Goal: Task Accomplishment & Management: Complete application form

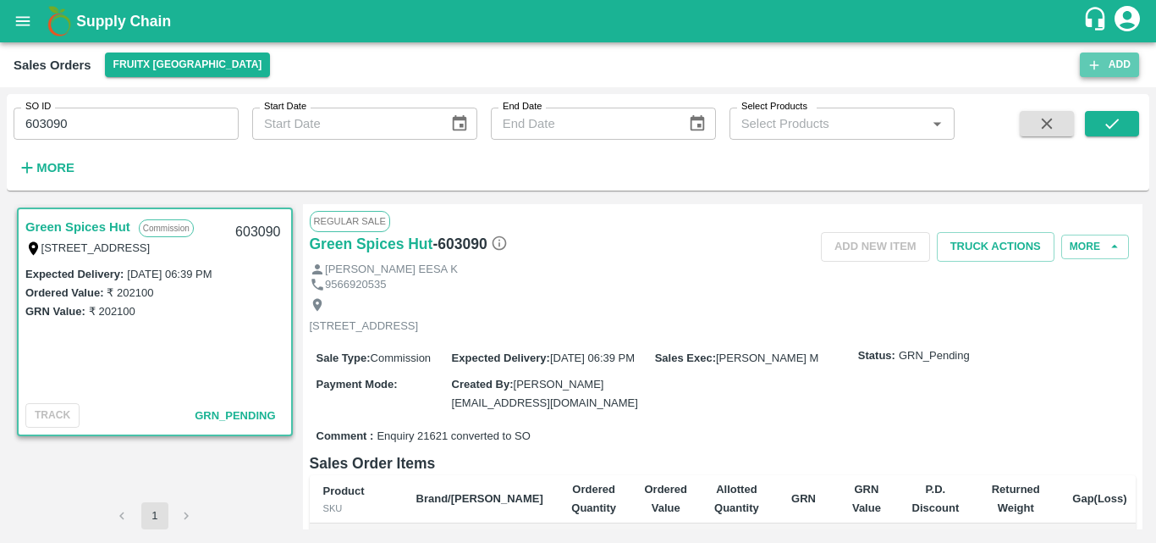
click at [1094, 60] on icon "button" at bounding box center [1094, 65] width 15 height 15
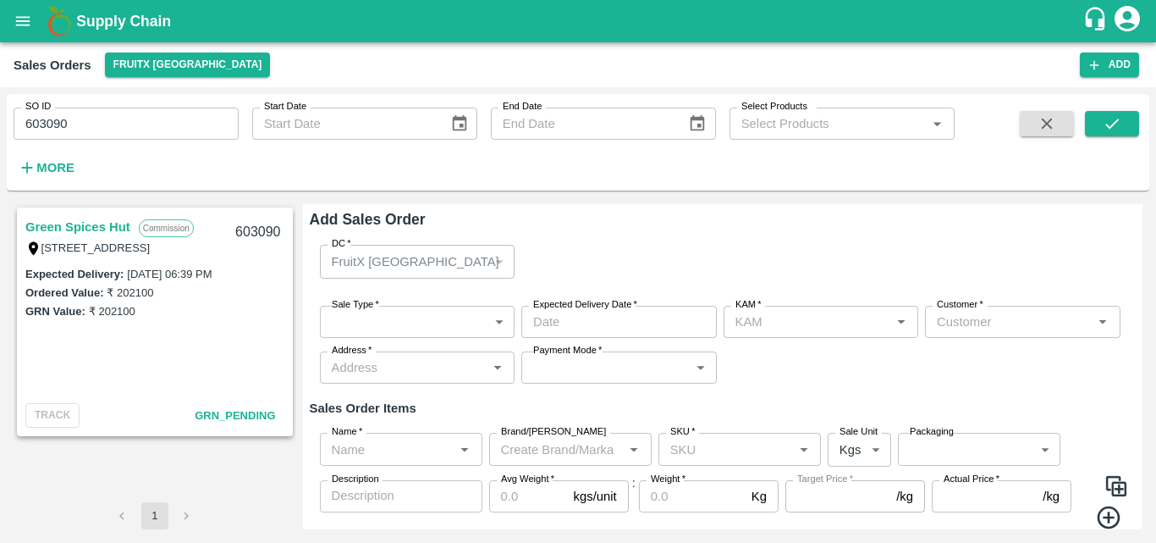
type input "[PERSON_NAME] M"
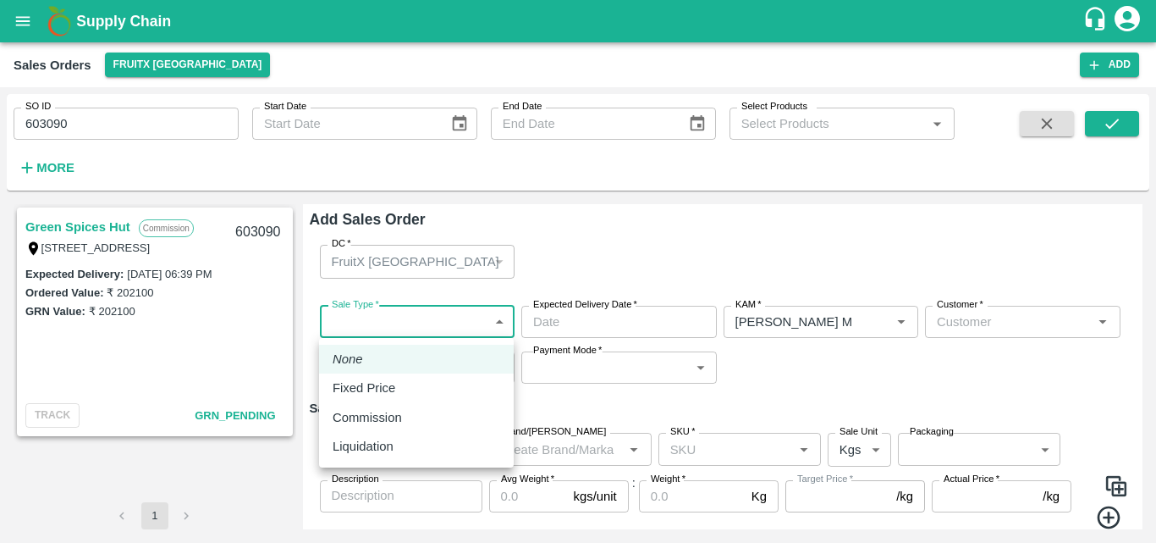
click at [456, 322] on body "Supply Chain Sales Orders FruitX [GEOGRAPHIC_DATA] Add SO ID 603090 SO ID Start…" at bounding box center [578, 271] width 1156 height 543
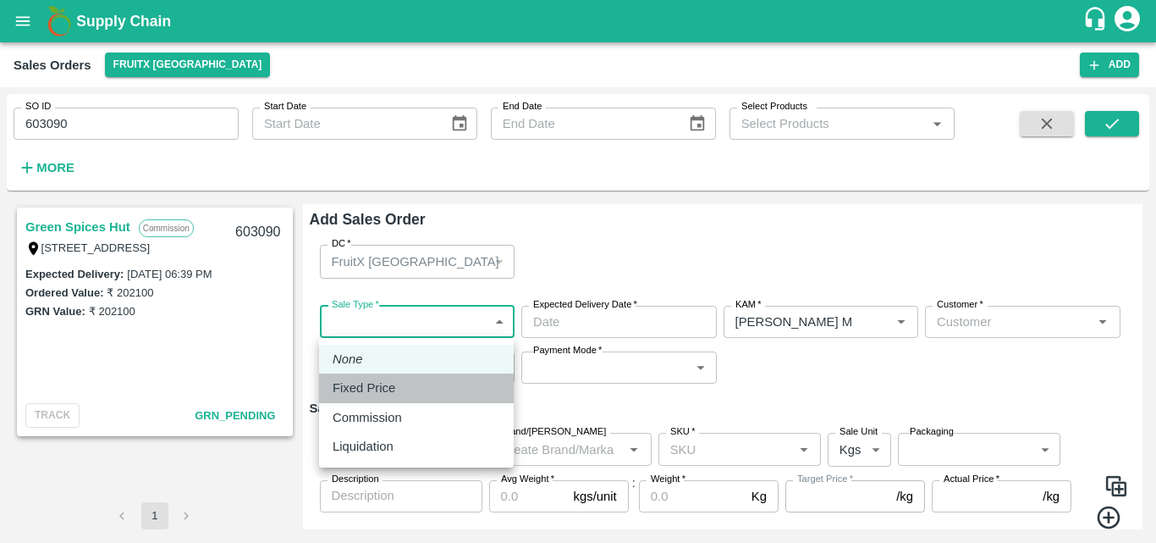
click at [436, 389] on div "Fixed Price" at bounding box center [417, 387] width 168 height 19
type input "1"
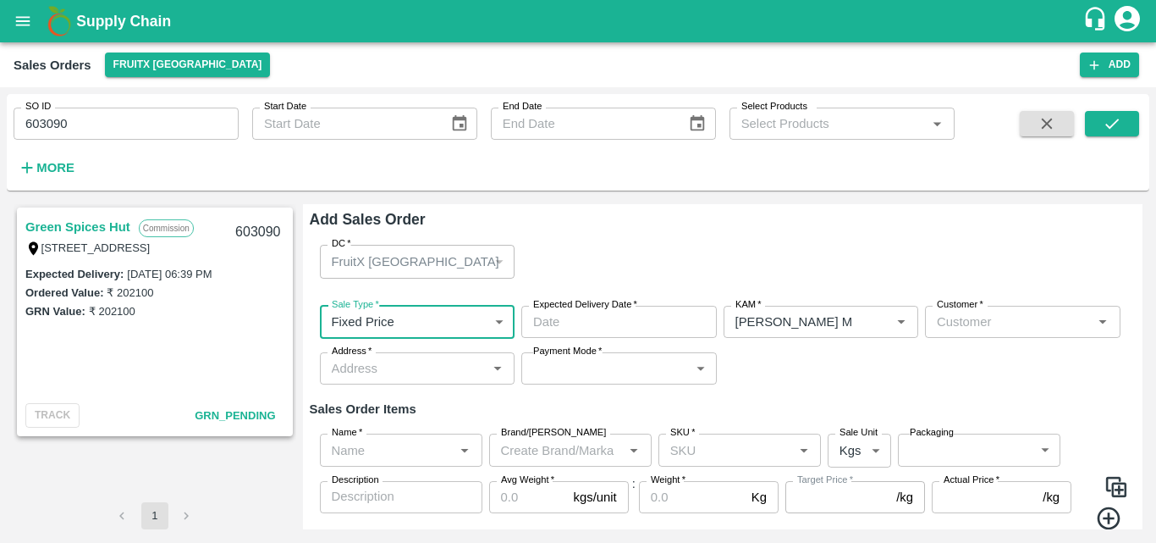
type input "DD/MM/YYYY hh:mm aa"
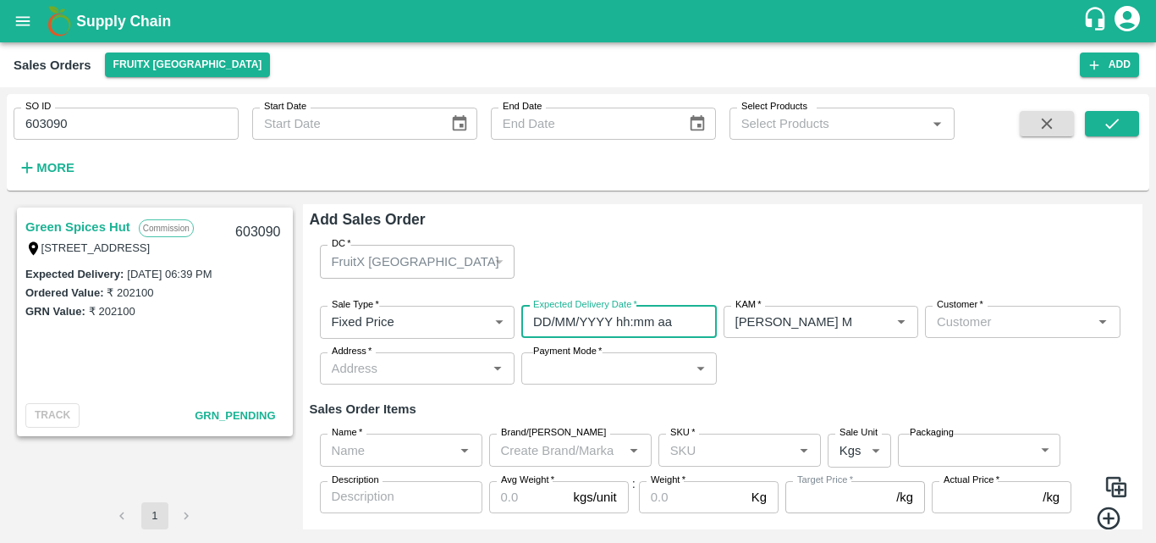
click at [686, 319] on input "DD/MM/YYYY hh:mm aa" at bounding box center [613, 322] width 184 height 32
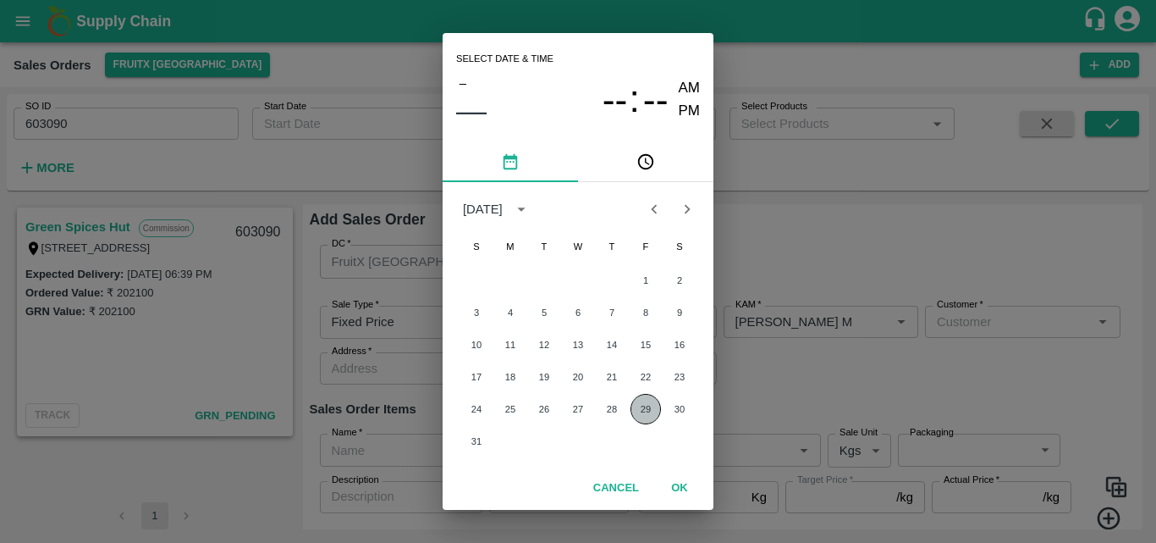
click at [635, 404] on button "29" at bounding box center [646, 409] width 30 height 30
type input "[DATE] 12:00 AM"
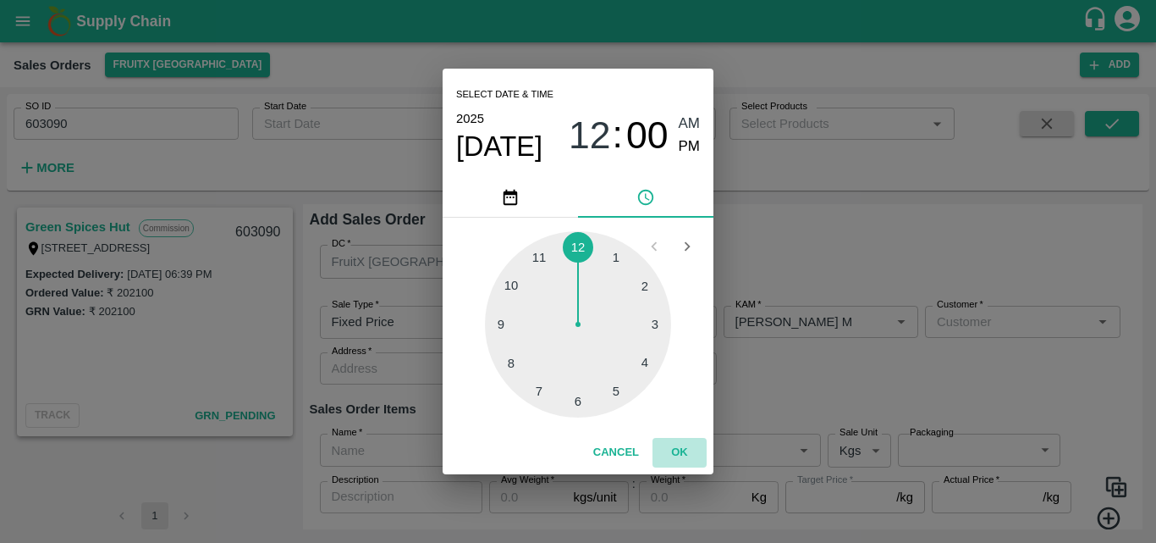
click at [688, 445] on button "OK" at bounding box center [680, 453] width 54 height 30
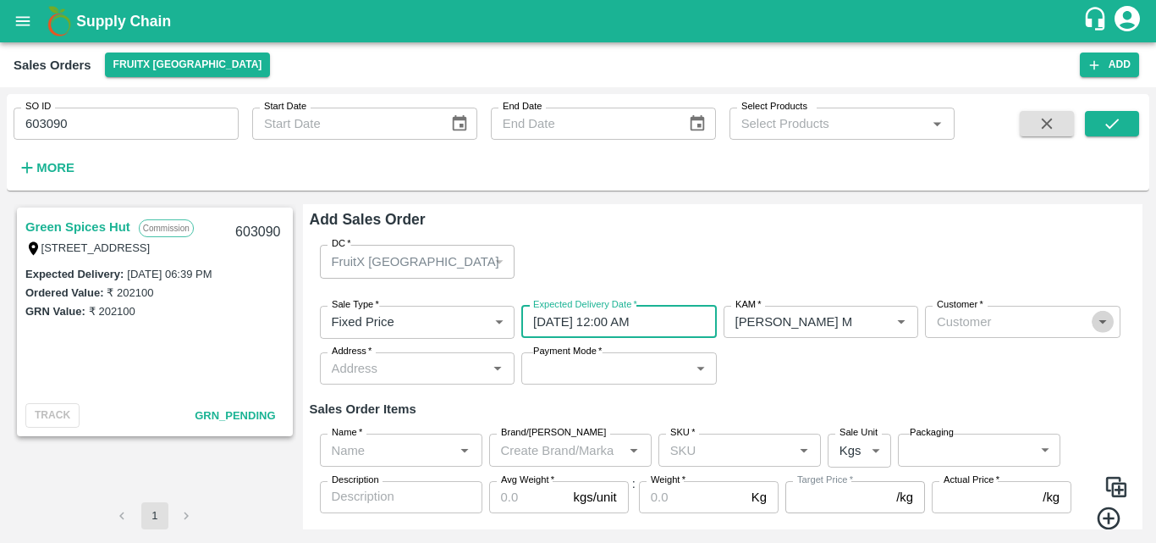
click at [1098, 323] on icon "Open" at bounding box center [1103, 321] width 19 height 19
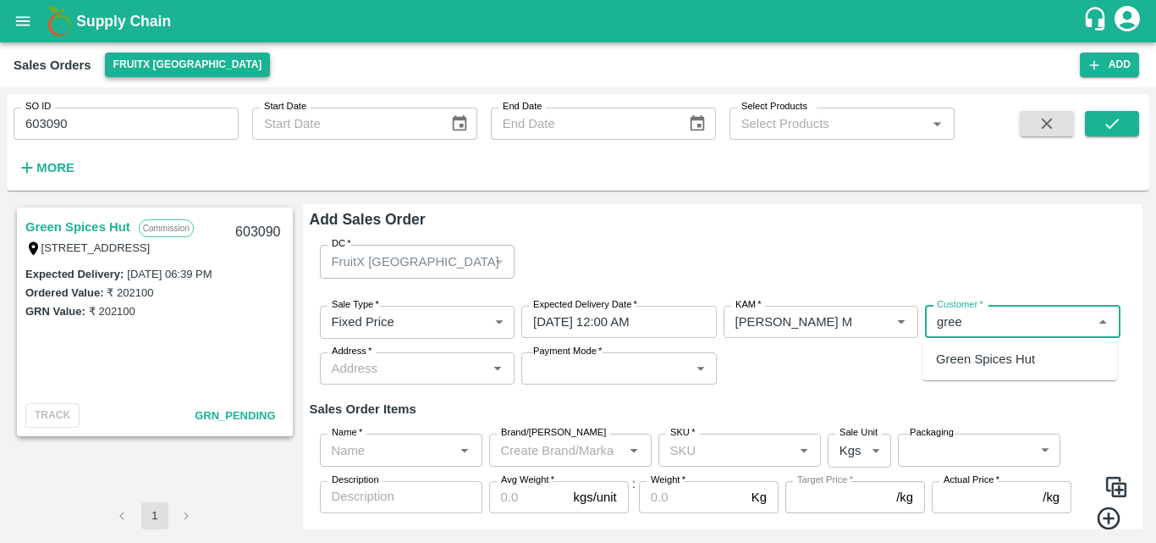
type input "gree"
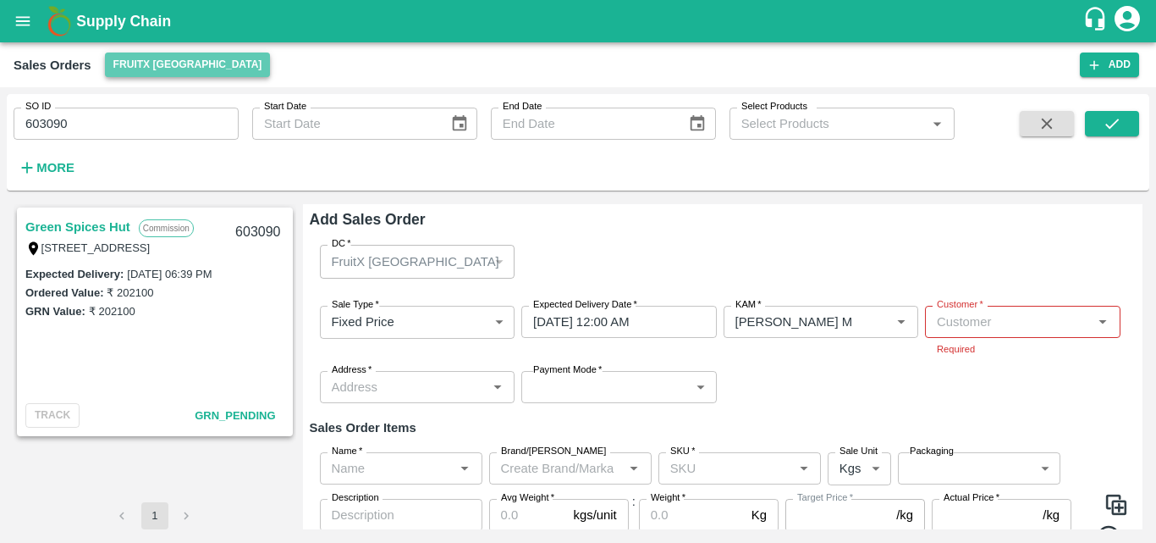
click at [197, 72] on button "FruitX [GEOGRAPHIC_DATA]" at bounding box center [188, 64] width 166 height 25
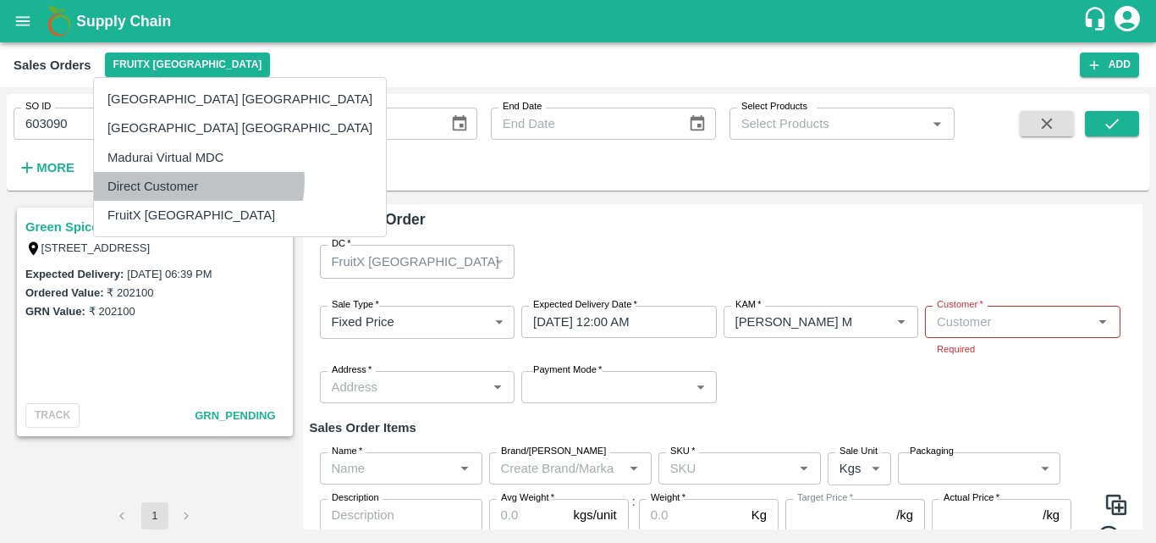
click at [198, 181] on li "Direct Customer" at bounding box center [240, 186] width 292 height 29
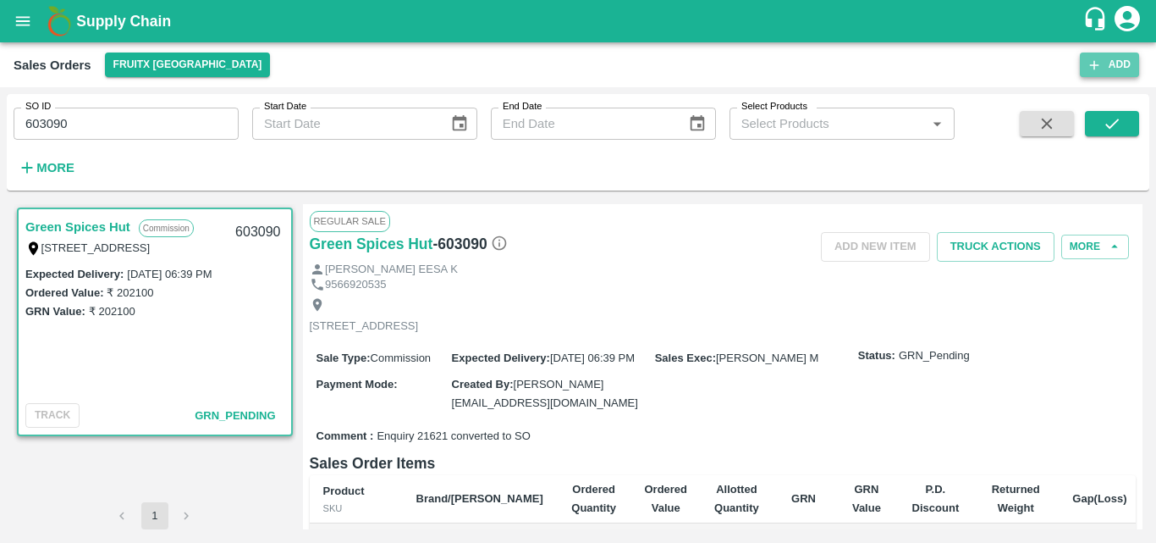
click at [1110, 63] on button "Add" at bounding box center [1109, 64] width 59 height 25
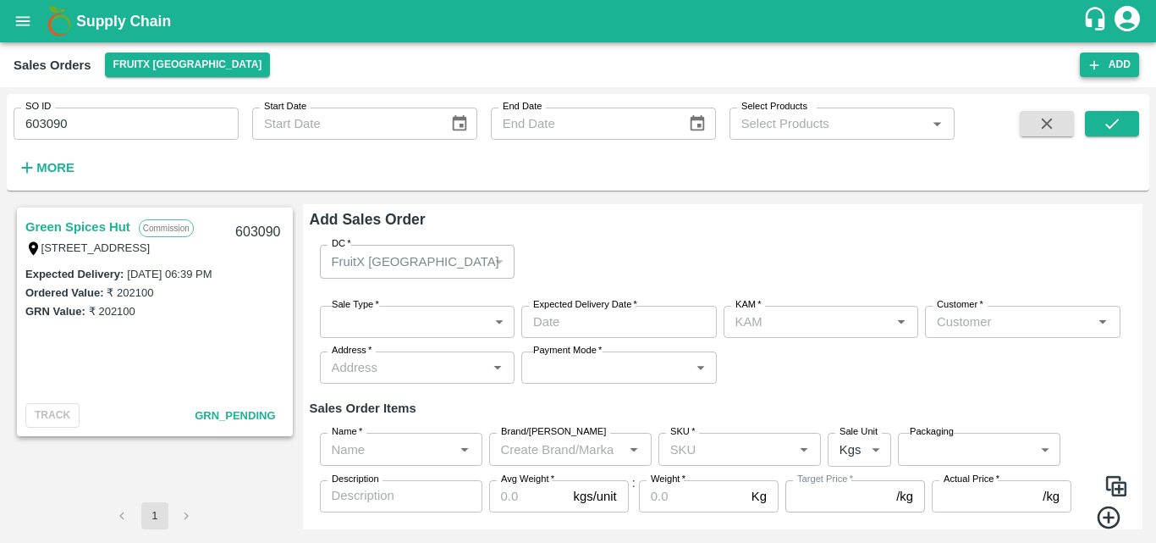
type input "[PERSON_NAME] M"
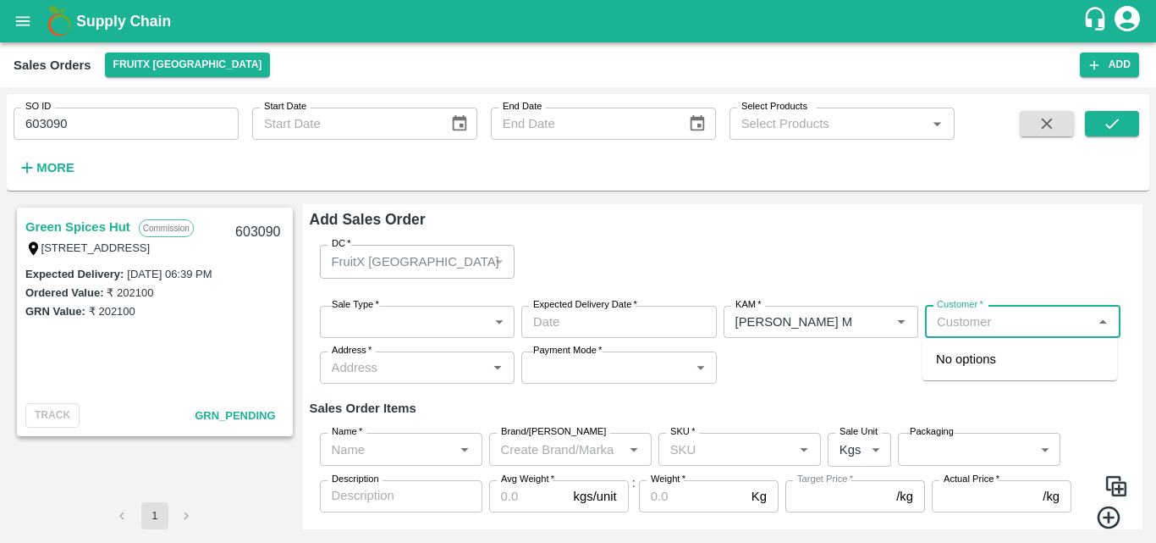
click at [978, 324] on input "Customer   *" at bounding box center [1008, 322] width 157 height 22
click at [1000, 356] on p "Green Spices Hut" at bounding box center [985, 359] width 99 height 19
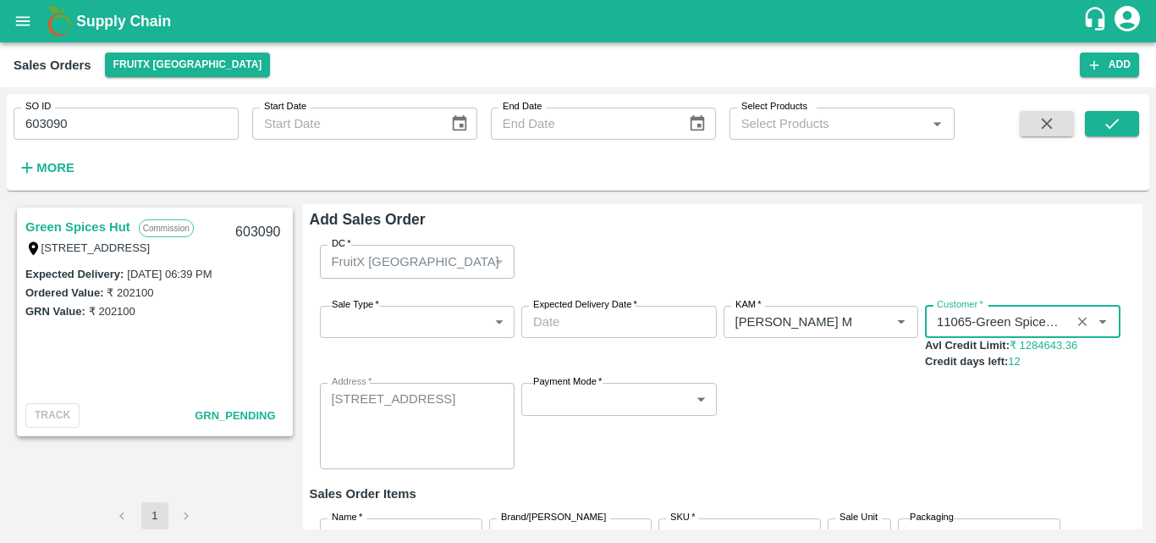
type input "11065-Green Spices Hut"
type input "DD/MM/YYYY hh:mm aa"
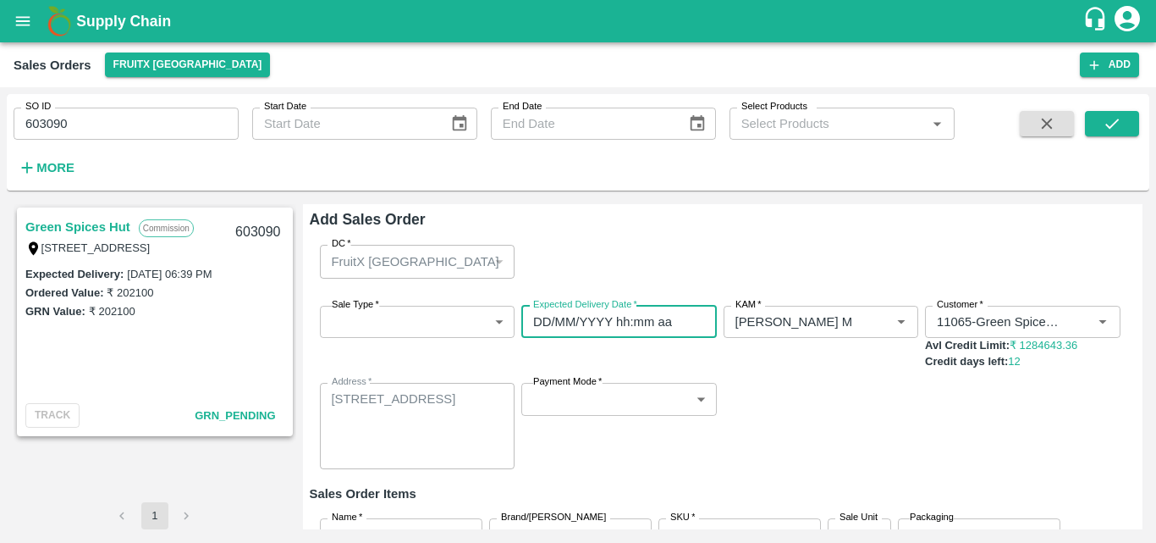
click at [678, 331] on input "DD/MM/YYYY hh:mm aa" at bounding box center [613, 322] width 184 height 32
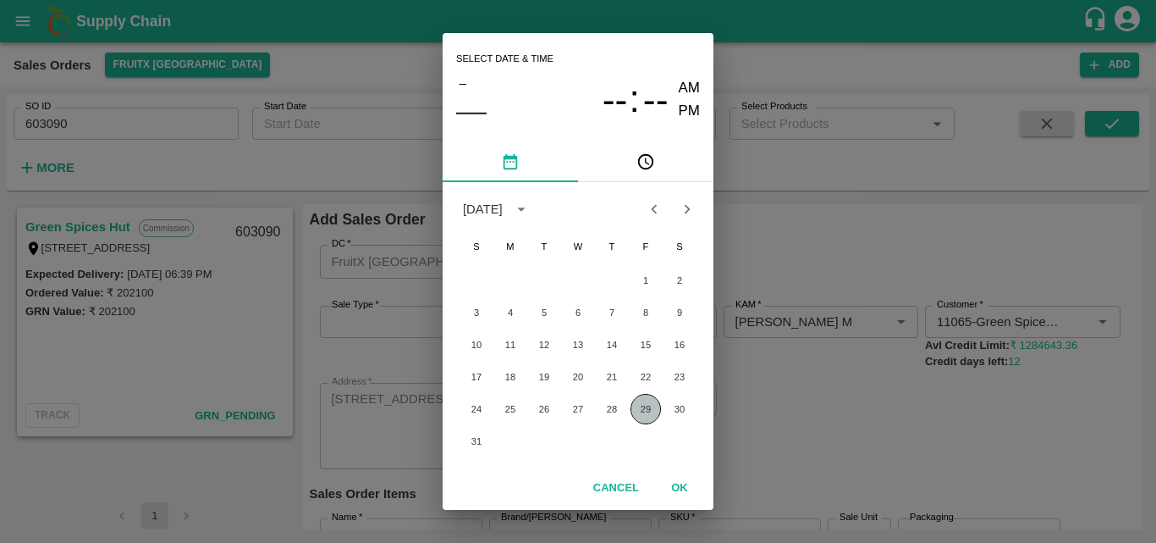
click at [642, 404] on button "29" at bounding box center [646, 409] width 30 height 30
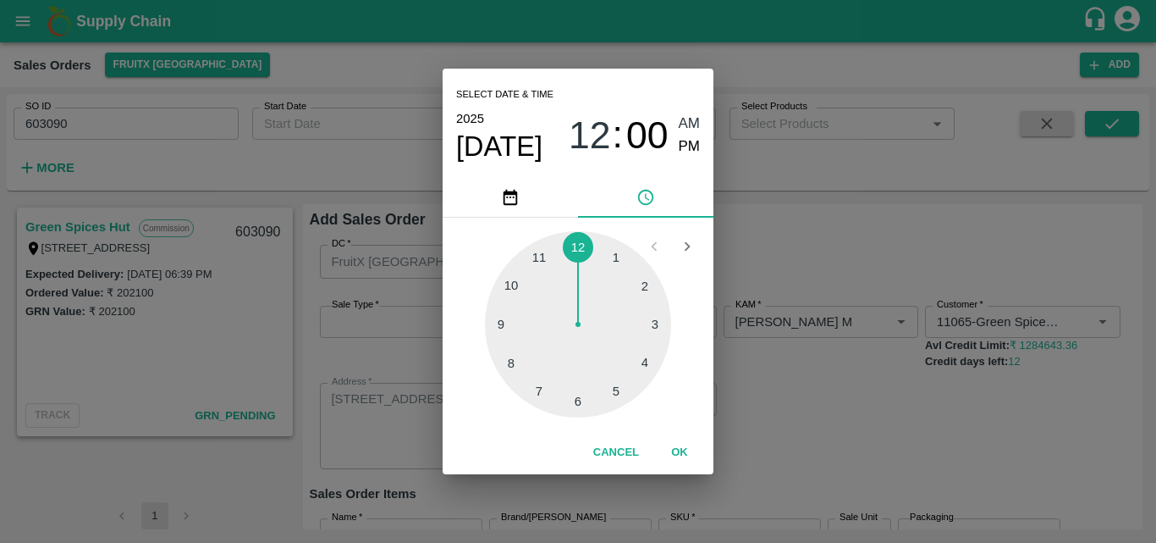
click at [536, 251] on div at bounding box center [578, 324] width 186 height 186
click at [689, 146] on span "PM" at bounding box center [690, 146] width 22 height 23
type input "[DATE] 11:00 PM"
click at [681, 455] on button "OK" at bounding box center [680, 453] width 54 height 30
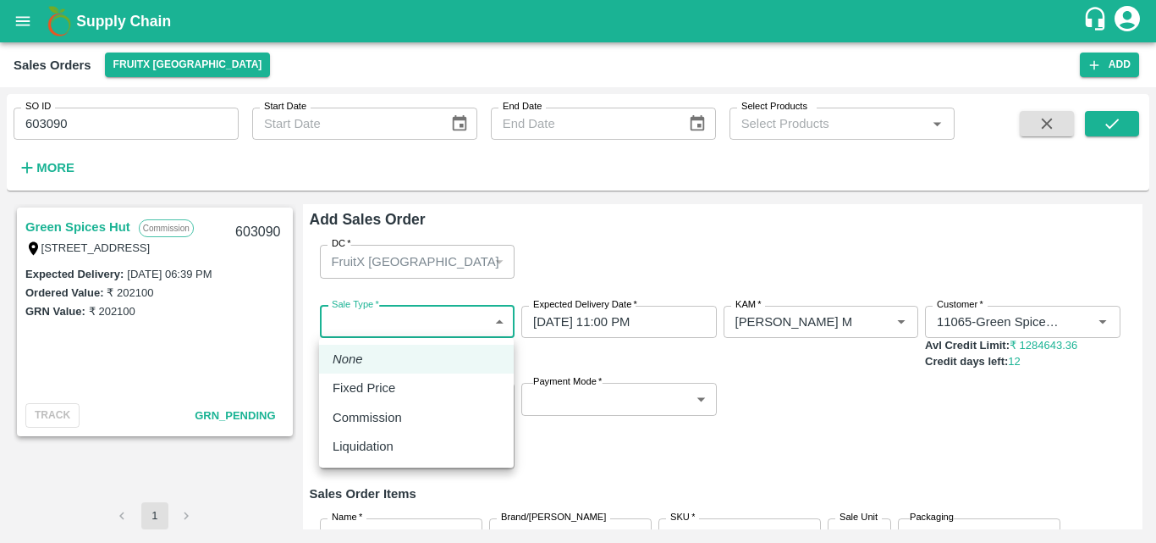
click at [493, 327] on body "Supply Chain Sales Orders FruitX [GEOGRAPHIC_DATA] Add SO ID 603090 SO ID Start…" at bounding box center [578, 271] width 1156 height 543
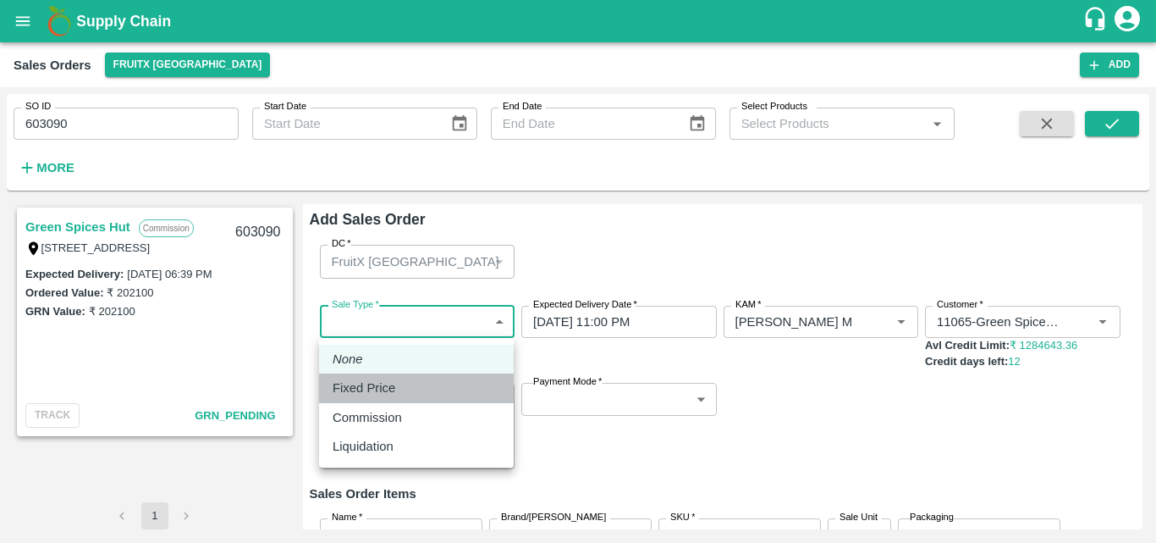
click at [478, 389] on div "Fixed Price" at bounding box center [417, 387] width 168 height 19
type input "1"
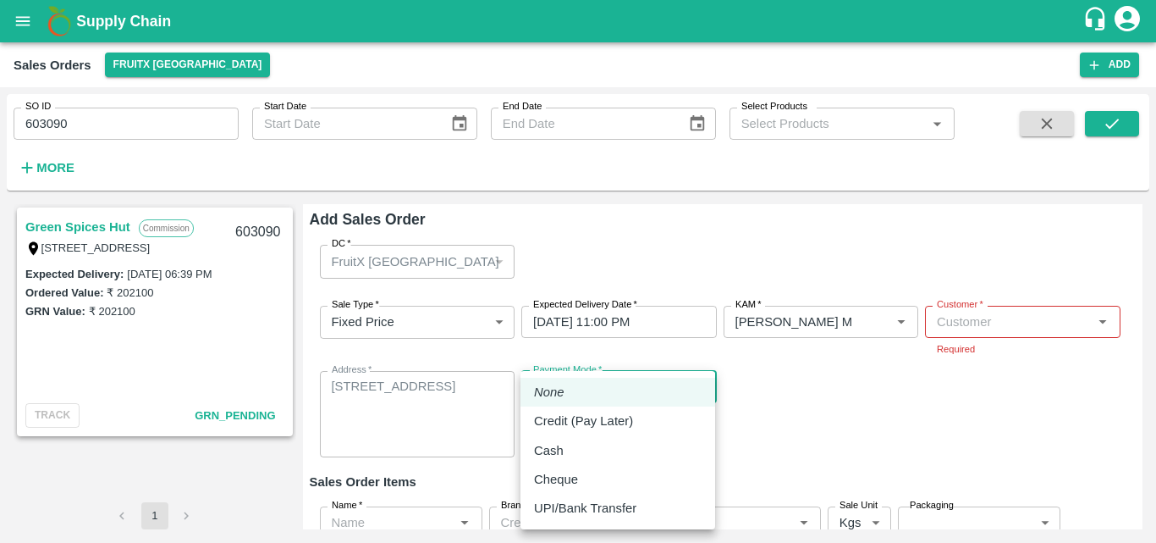
click at [610, 370] on body "Supply Chain Sales Orders FruitX [GEOGRAPHIC_DATA] Add SO ID 603090 SO ID Start…" at bounding box center [578, 271] width 1156 height 543
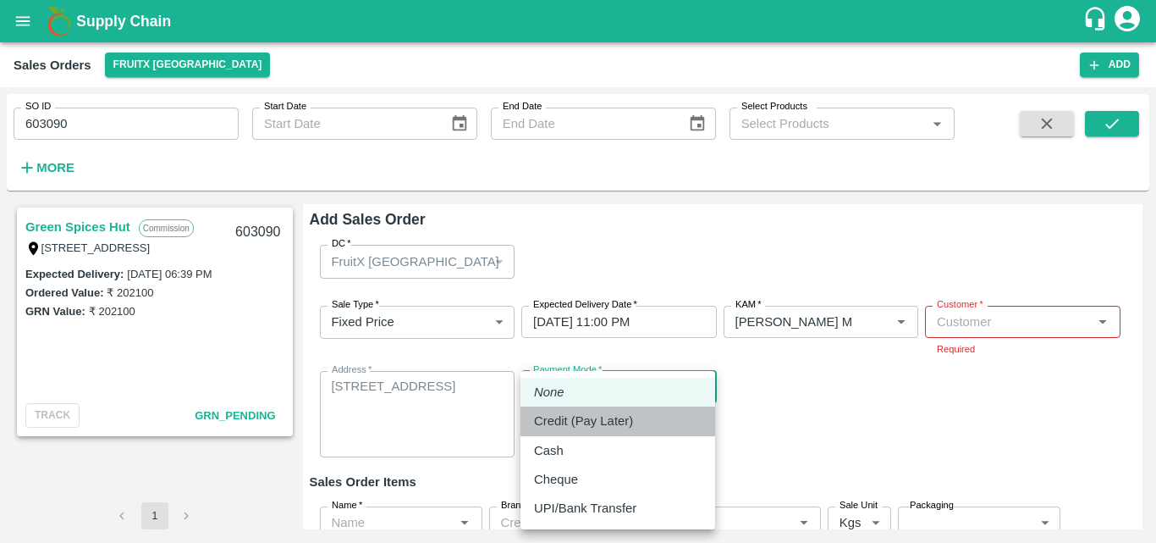
click at [613, 419] on p "Credit (Pay Later)" at bounding box center [583, 420] width 99 height 19
type input "credit"
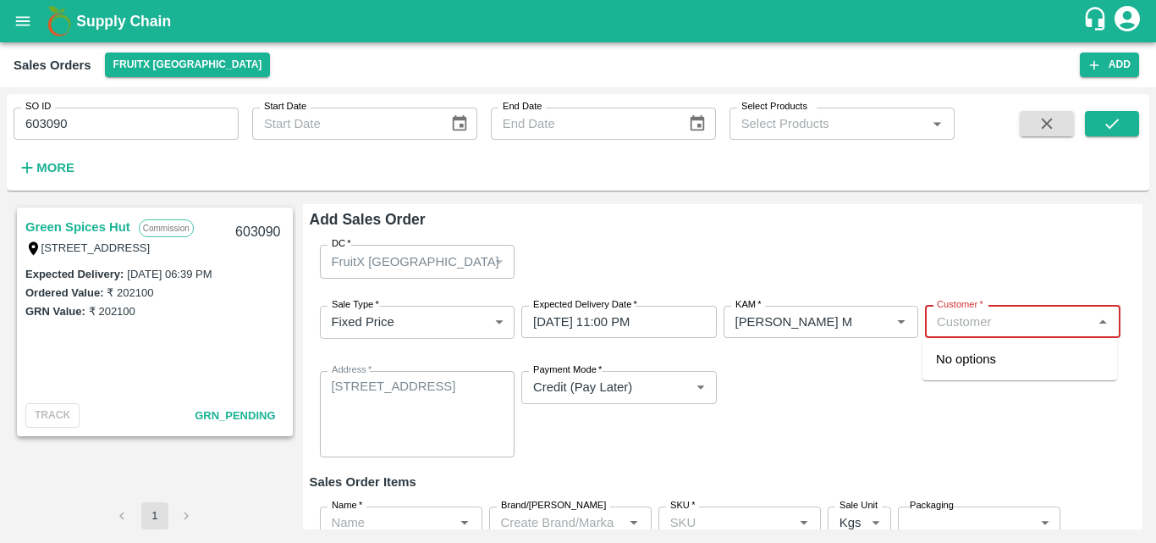
click at [1023, 320] on input "Customer   *" at bounding box center [1008, 322] width 157 height 22
click at [1030, 361] on p "Green Spices Hut" at bounding box center [985, 359] width 99 height 19
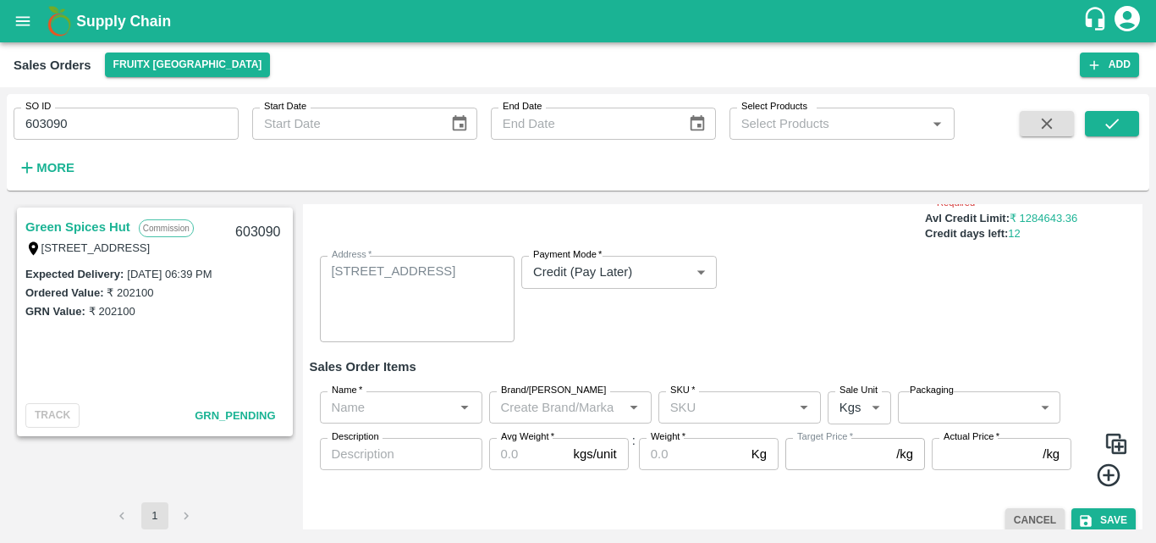
scroll to position [149, 0]
type input "11065-Green Spices Hut"
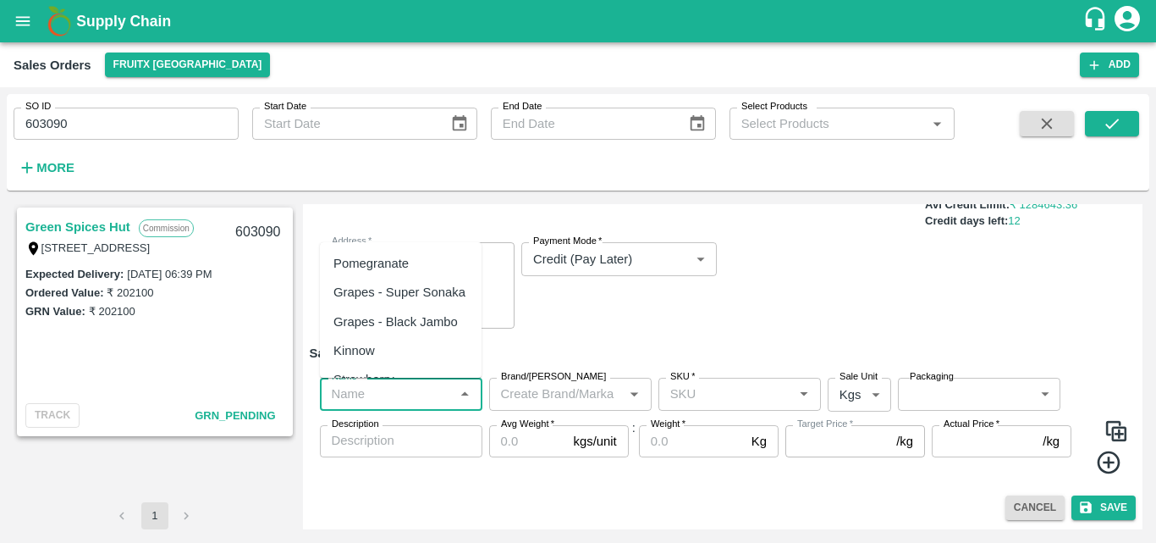
scroll to position [141, 0]
click at [383, 404] on input "Name   *" at bounding box center [387, 394] width 124 height 22
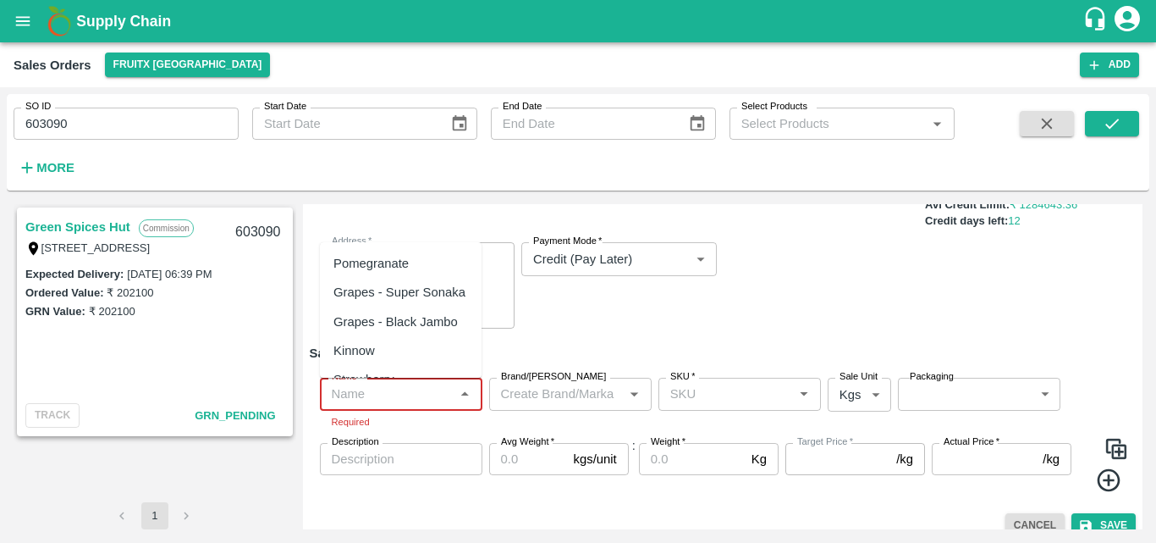
click at [358, 401] on input "Name   *" at bounding box center [387, 394] width 124 height 22
